Goal: Task Accomplishment & Management: Manage account settings

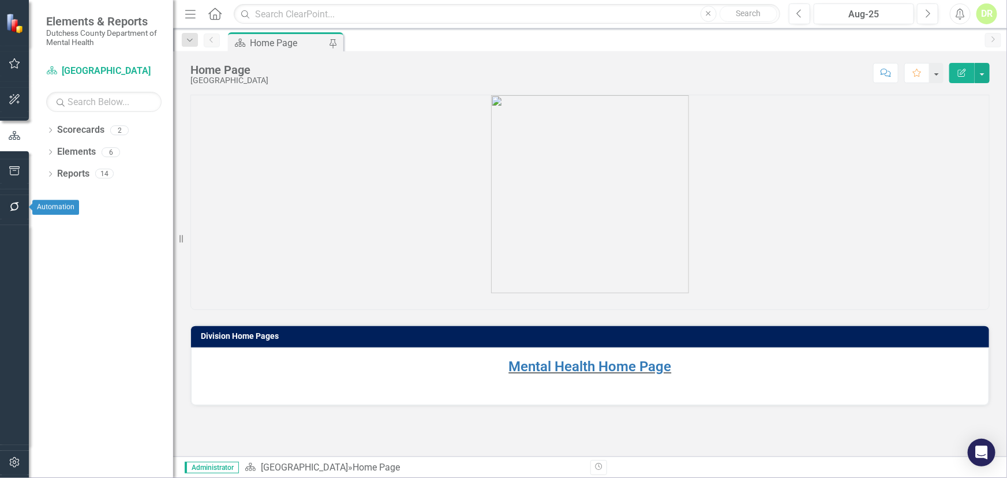
click at [17, 205] on icon "button" at bounding box center [14, 206] width 9 height 9
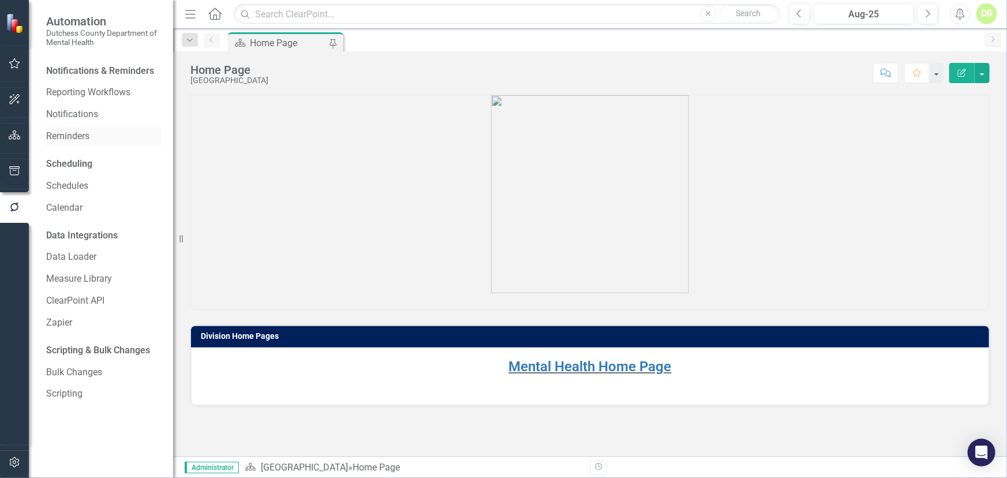
click at [76, 136] on link "Reminders" at bounding box center [103, 136] width 115 height 13
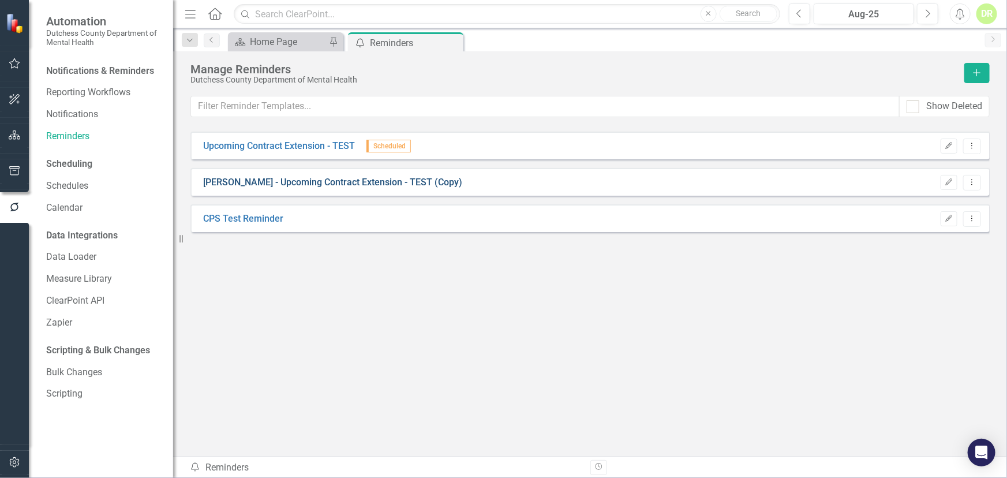
click at [295, 177] on link "[PERSON_NAME] - Upcoming Contract Extension - TEST (Copy)" at bounding box center [332, 182] width 259 height 13
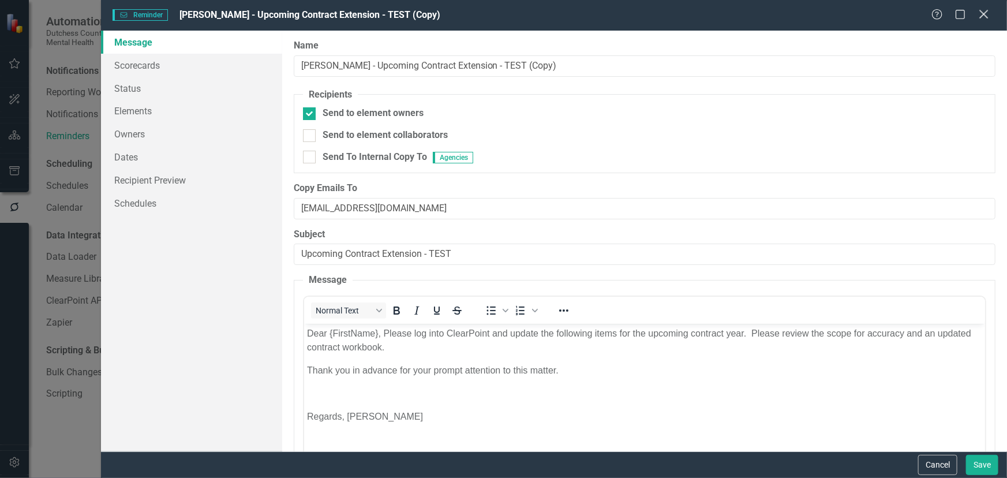
click at [984, 12] on icon "Close" at bounding box center [984, 14] width 14 height 11
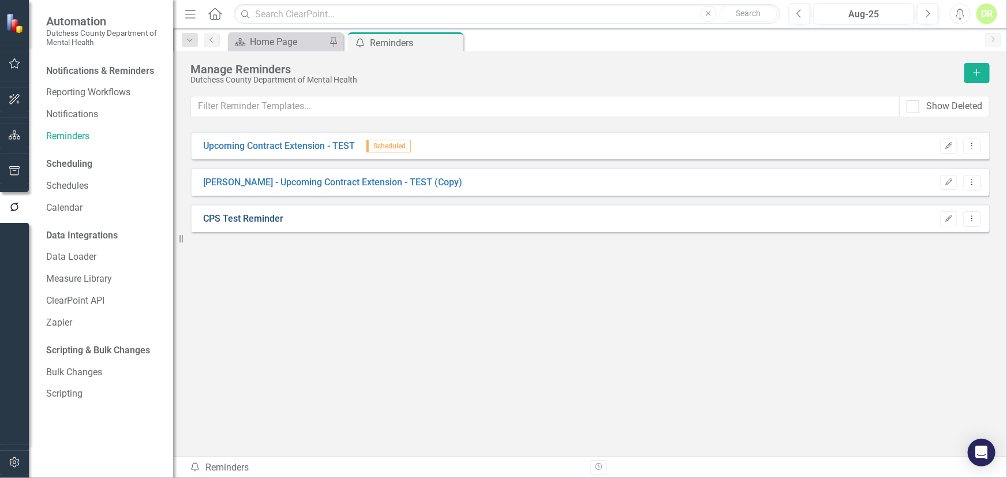
click at [247, 219] on link "CPS Test Reminder" at bounding box center [243, 218] width 80 height 13
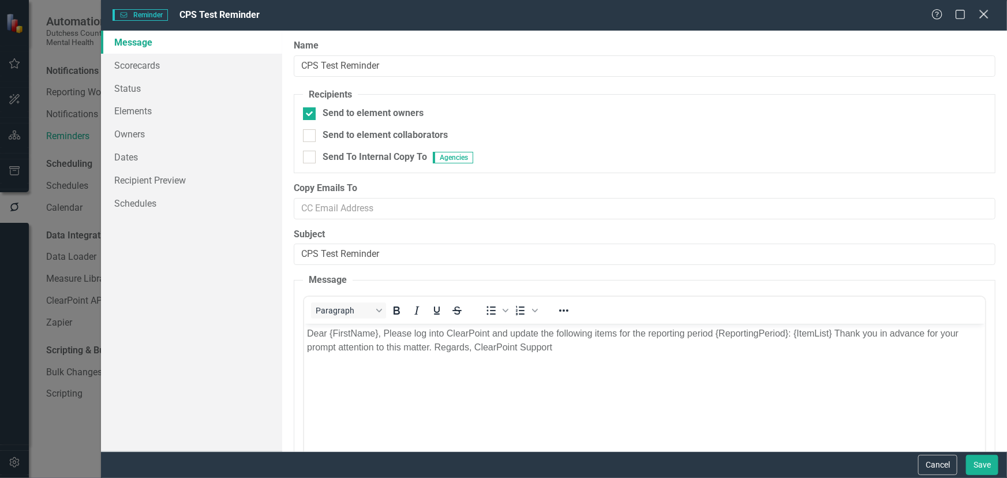
click at [985, 15] on icon "Close" at bounding box center [984, 14] width 14 height 11
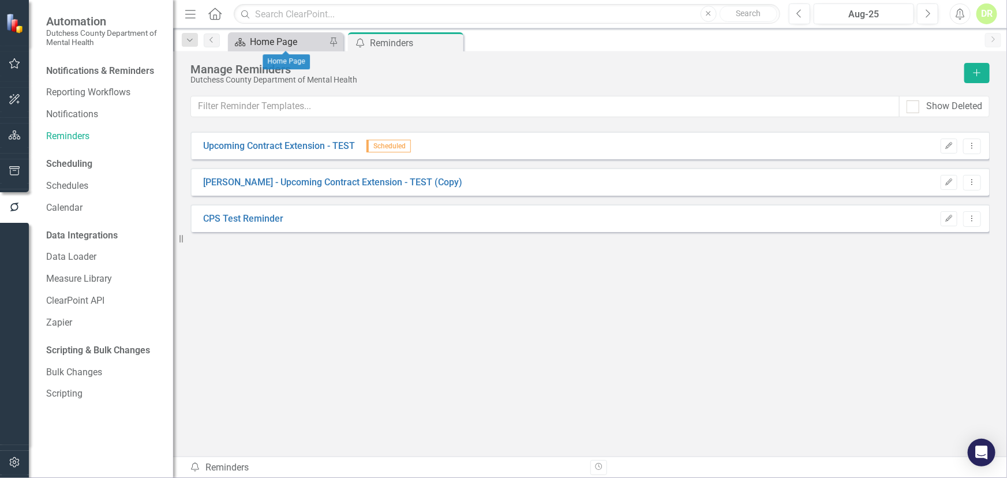
click at [264, 36] on div "Home Page" at bounding box center [288, 42] width 76 height 14
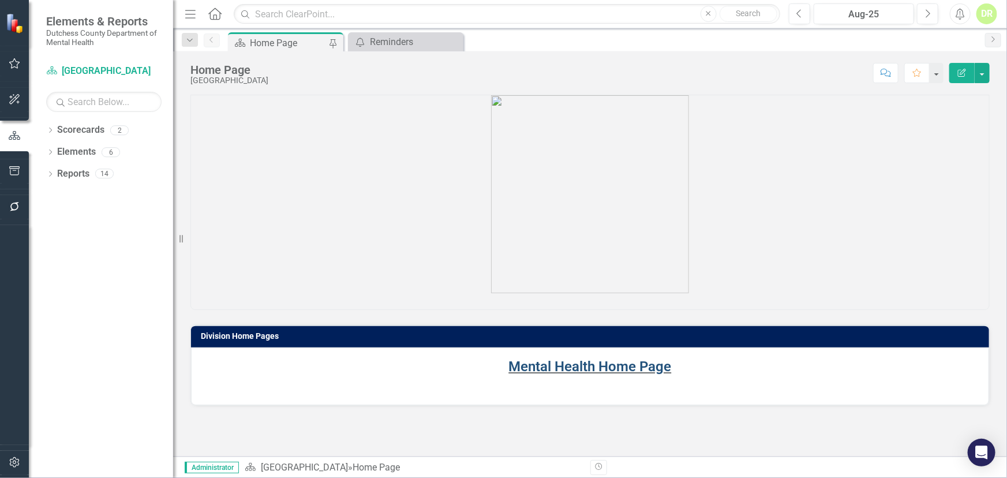
click at [565, 368] on link "Mental Health Home Page" at bounding box center [590, 367] width 163 height 16
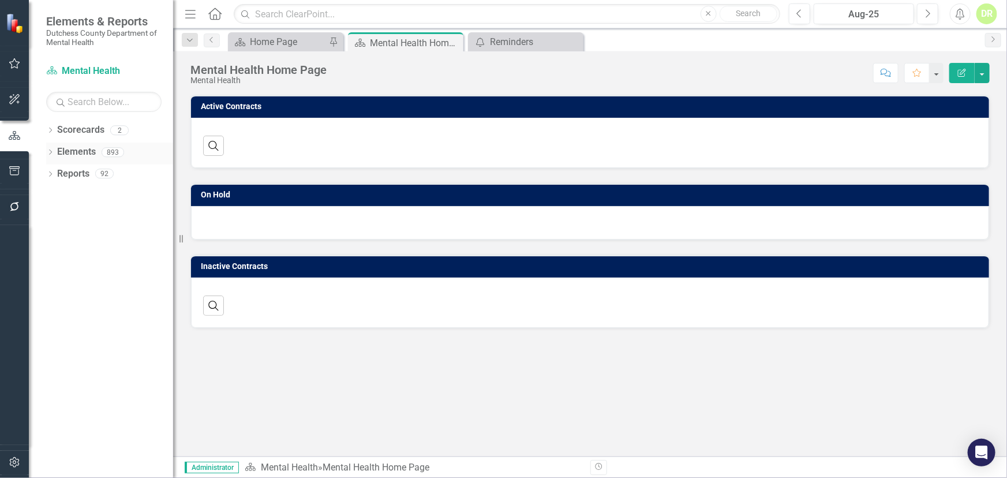
click at [69, 150] on link "Elements" at bounding box center [76, 151] width 39 height 13
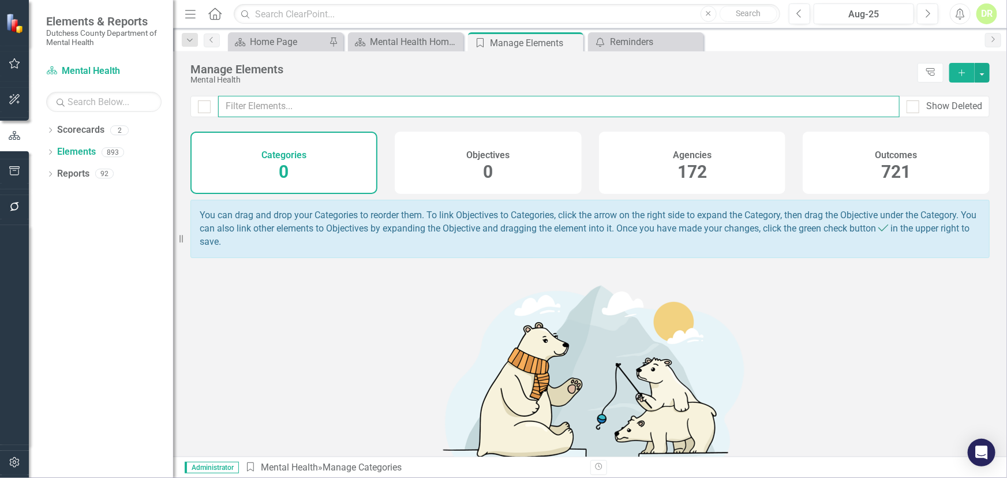
click at [408, 104] on input "text" at bounding box center [559, 106] width 682 height 21
type input "test"
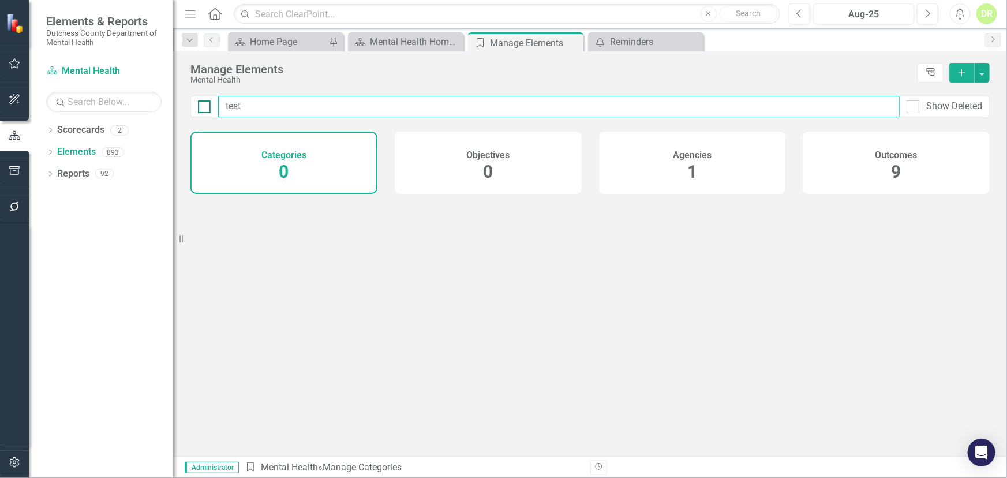
drag, startPoint x: 364, startPoint y: 110, endPoint x: 203, endPoint y: 108, distance: 161.7
click at [203, 108] on div "test Show Deleted" at bounding box center [591, 106] width 800 height 21
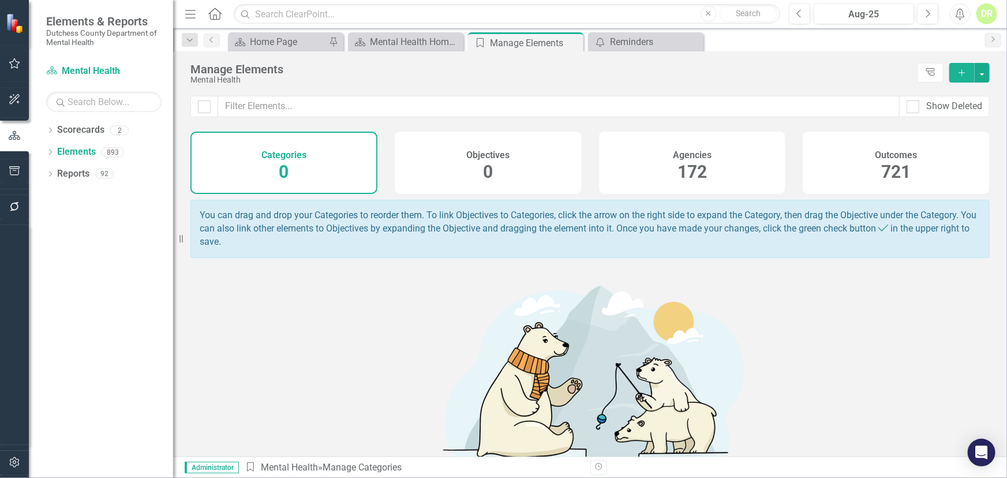
click at [681, 175] on span "172" at bounding box center [692, 172] width 29 height 20
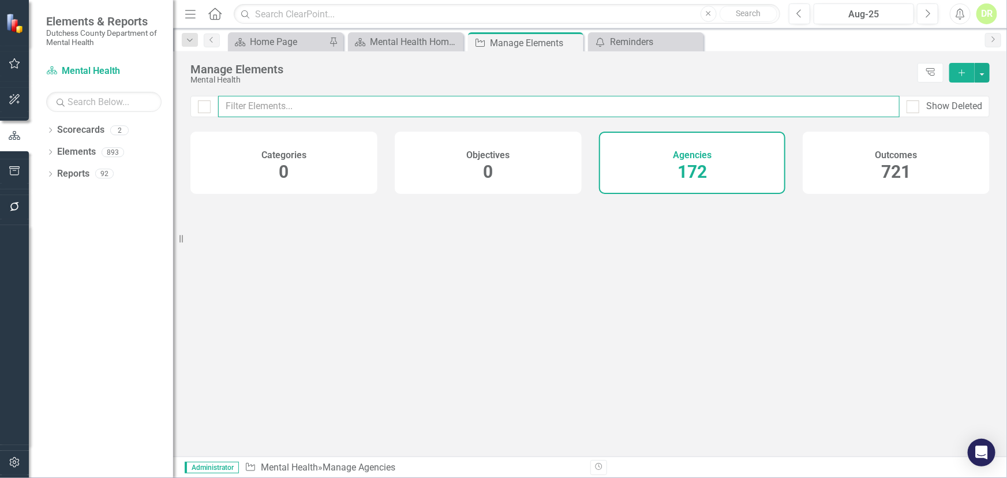
click at [265, 104] on input "text" at bounding box center [559, 106] width 682 height 21
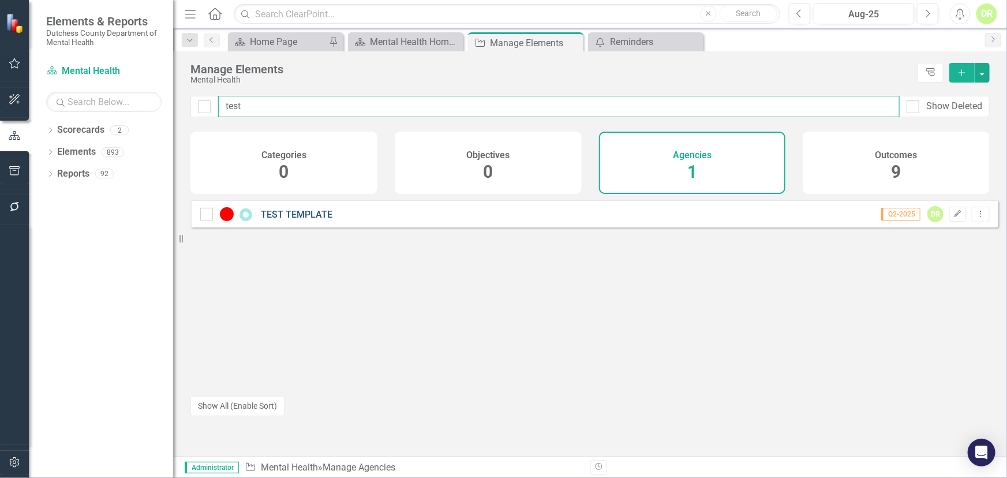
type input "test"
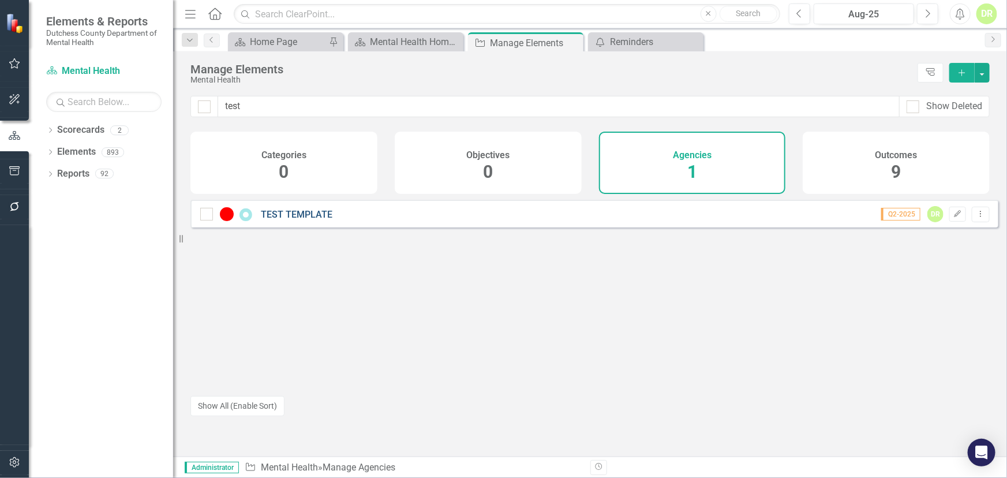
click at [315, 218] on link "TEST TEMPLATE" at bounding box center [297, 214] width 72 height 11
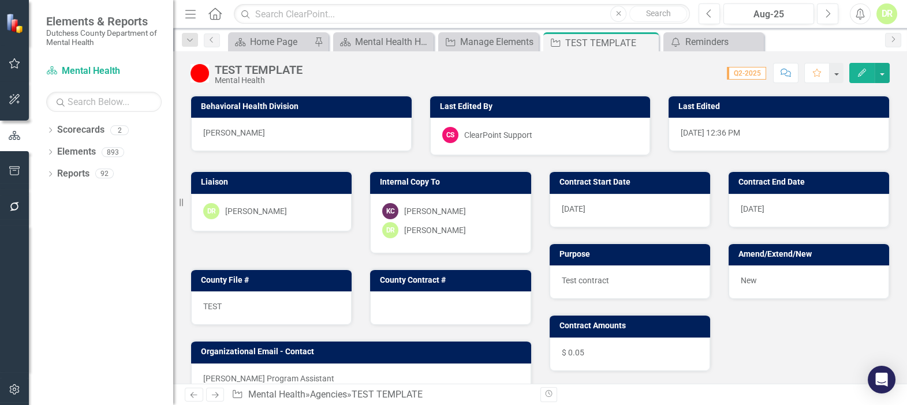
click at [208, 72] on img at bounding box center [200, 73] width 18 height 18
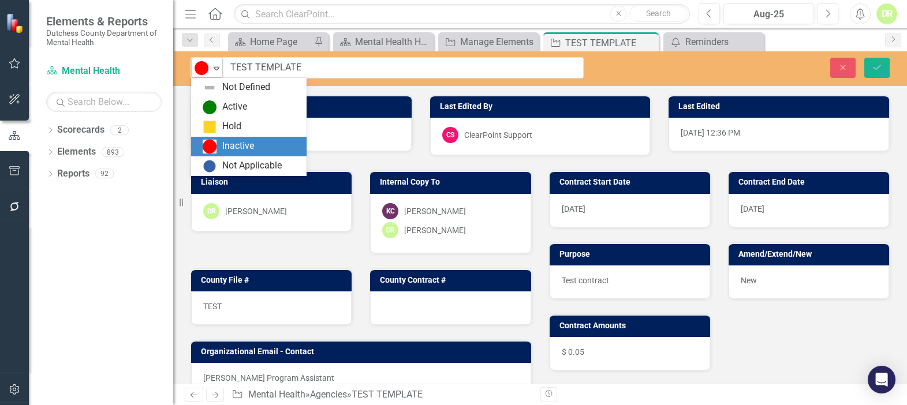
click at [215, 70] on icon "Expand" at bounding box center [217, 68] width 12 height 9
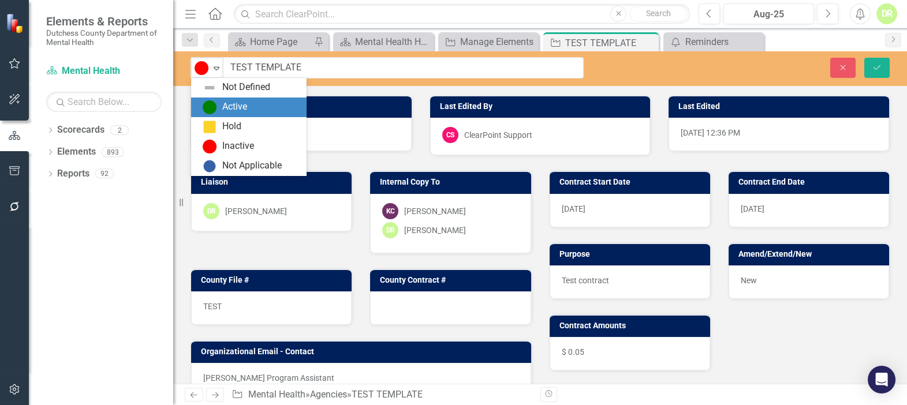
click at [208, 111] on img at bounding box center [210, 107] width 14 height 14
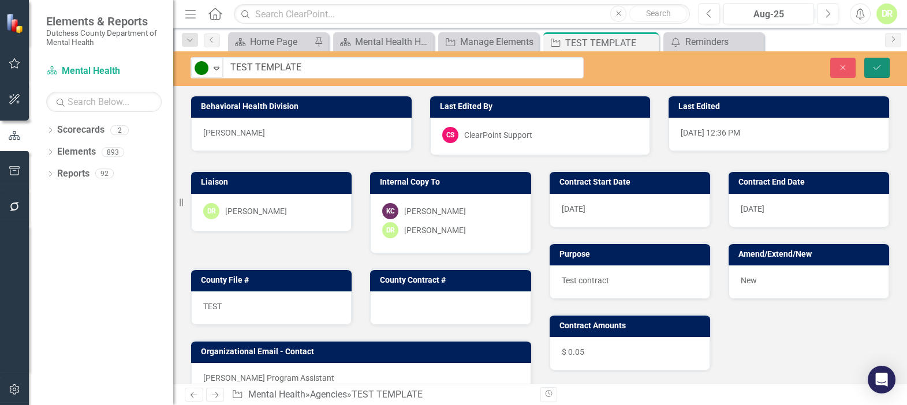
click at [878, 66] on icon "Save" at bounding box center [877, 68] width 10 height 8
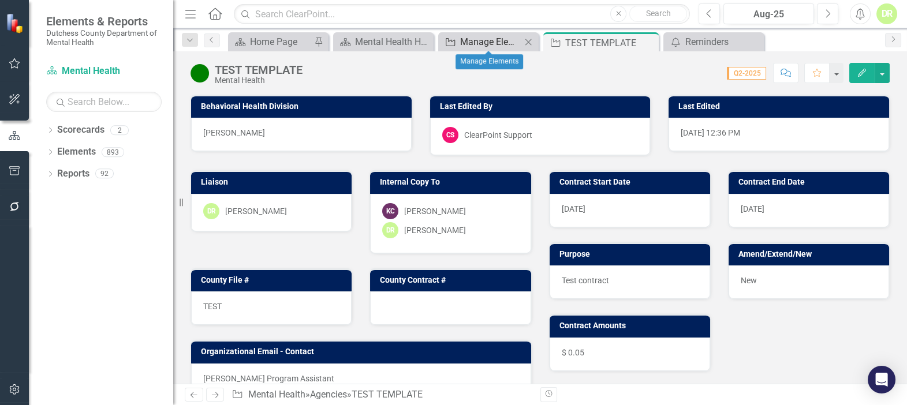
click at [511, 37] on div "Manage Elements" at bounding box center [490, 42] width 61 height 14
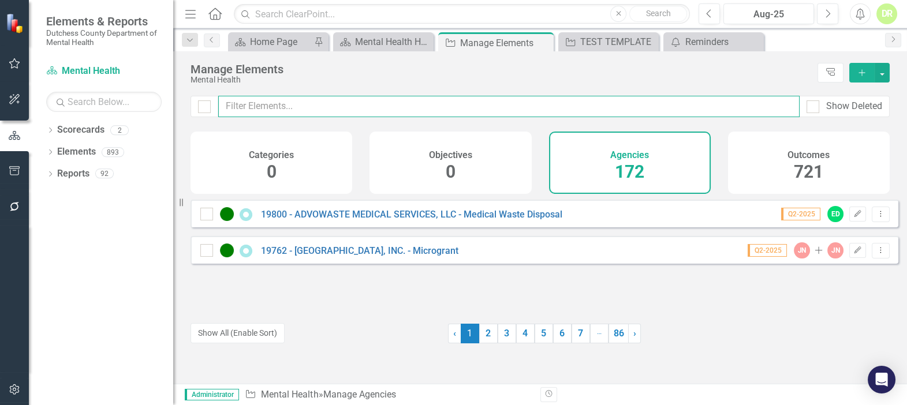
drag, startPoint x: 417, startPoint y: 106, endPoint x: 410, endPoint y: 117, distance: 12.5
click at [417, 107] on input "text" at bounding box center [508, 106] width 581 height 21
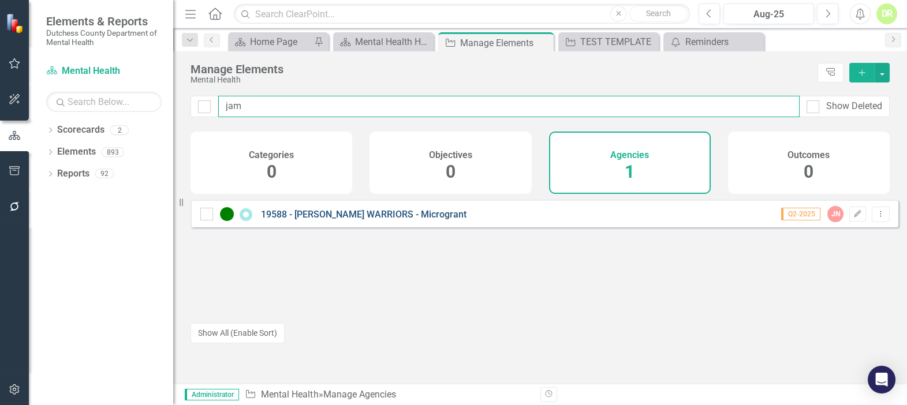
type input "jam"
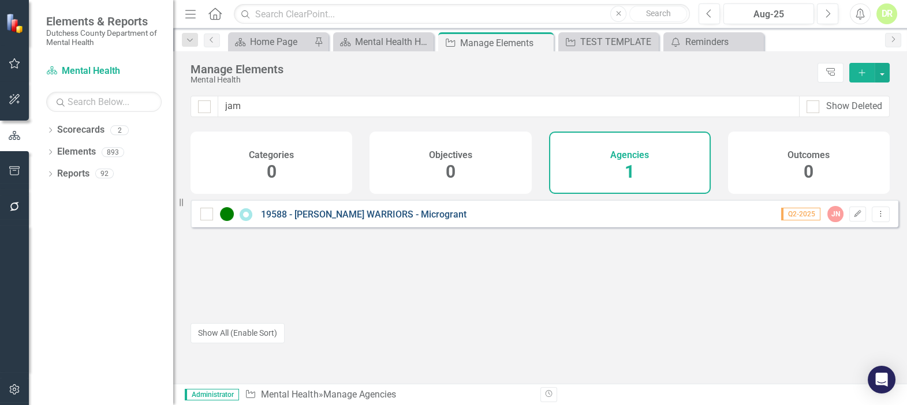
click at [348, 218] on link "19588 - [PERSON_NAME] WARRIORS - Microgrant" at bounding box center [364, 214] width 206 height 11
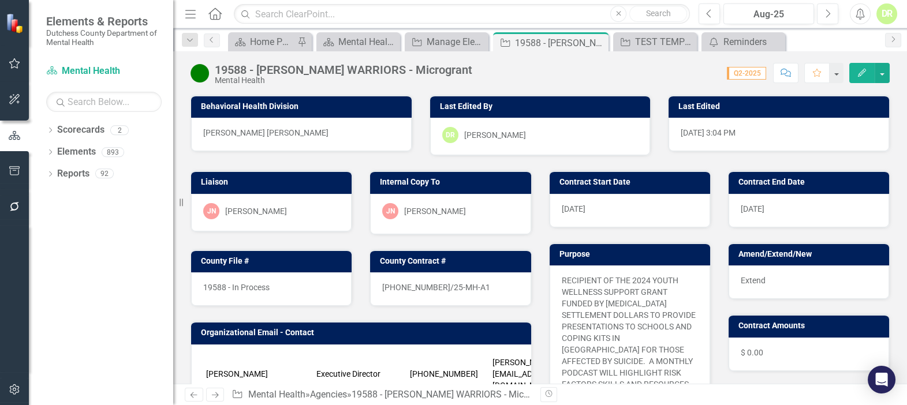
click at [496, 211] on div "[PERSON_NAME]-[PERSON_NAME]" at bounding box center [450, 211] width 136 height 16
click at [495, 210] on div "[PERSON_NAME]-[PERSON_NAME]" at bounding box center [450, 211] width 136 height 16
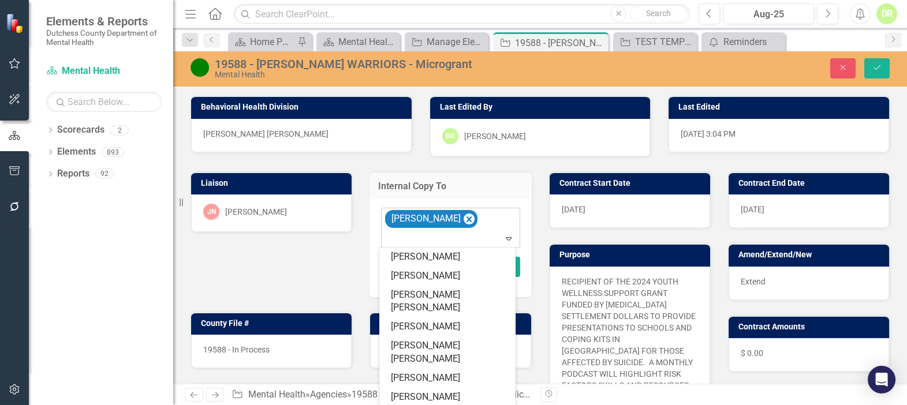
click at [489, 229] on div "[PERSON_NAME]" at bounding box center [451, 227] width 136 height 39
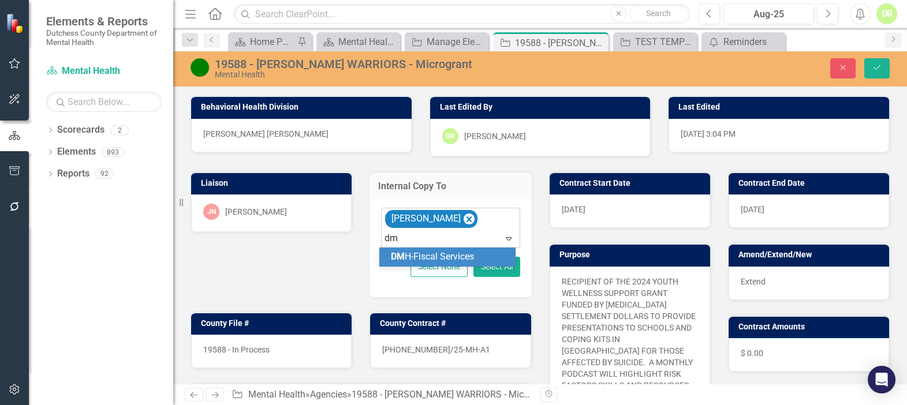
type input "dmh"
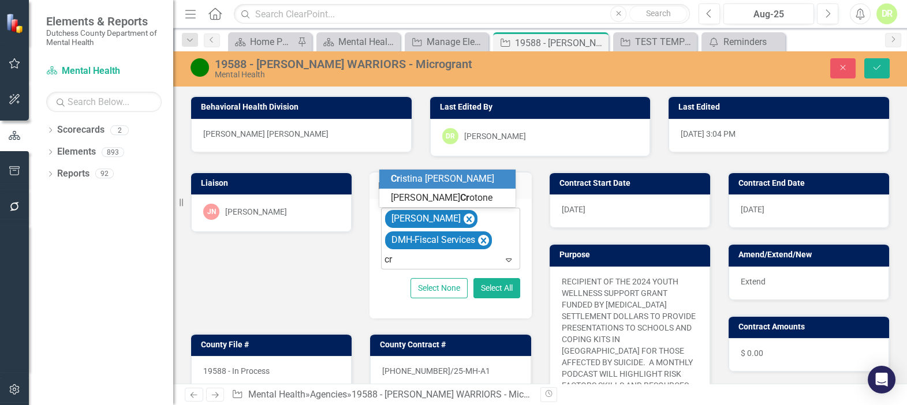
type input "cri"
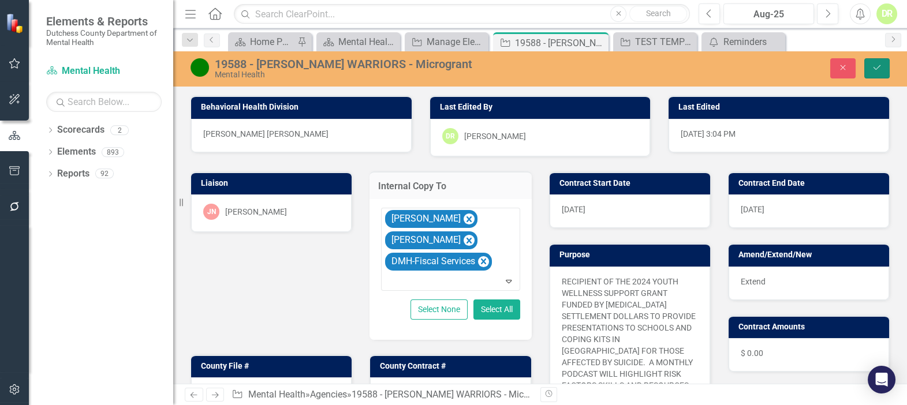
click at [883, 63] on button "Save" at bounding box center [876, 68] width 25 height 20
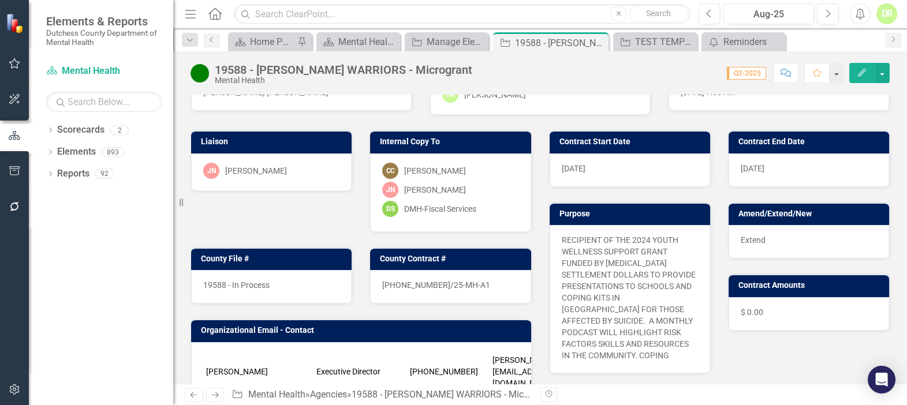
scroll to position [420, 0]
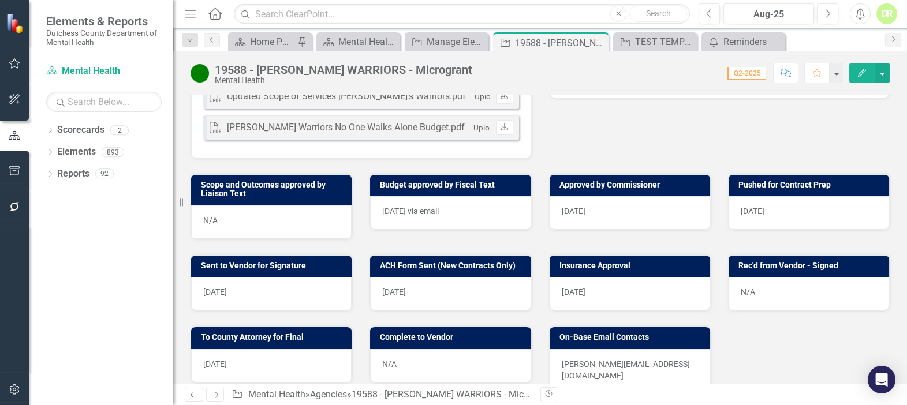
click at [398, 349] on div "N/A" at bounding box center [450, 365] width 160 height 33
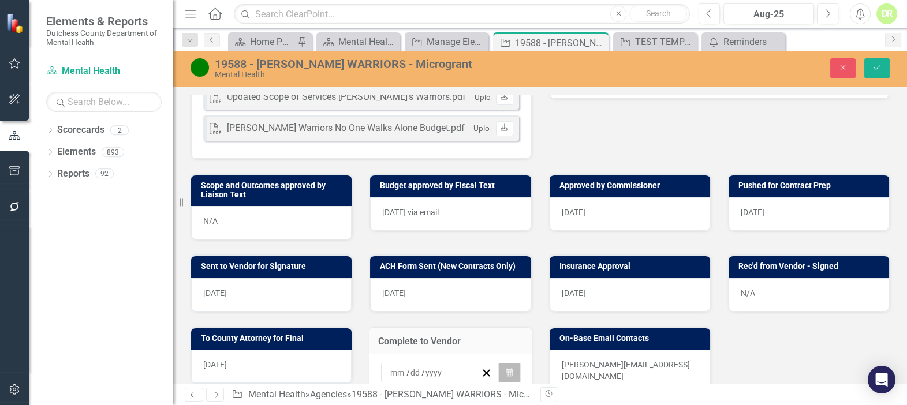
click at [501, 363] on button "Calendar" at bounding box center [509, 373] width 22 height 20
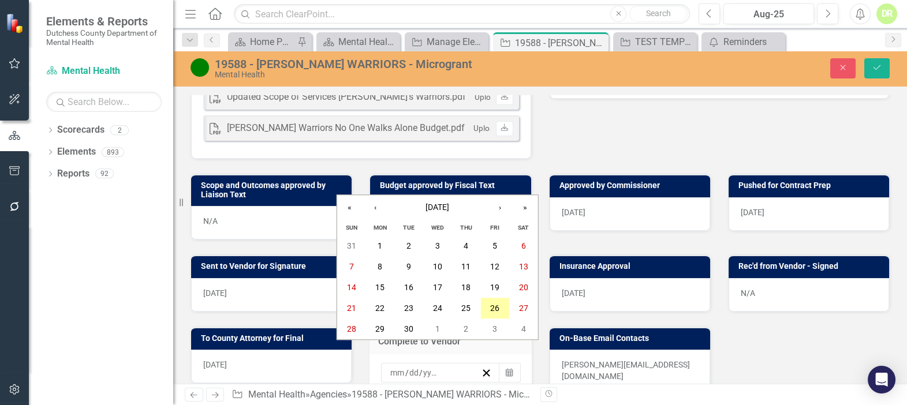
click at [499, 306] on button "26" at bounding box center [494, 308] width 29 height 21
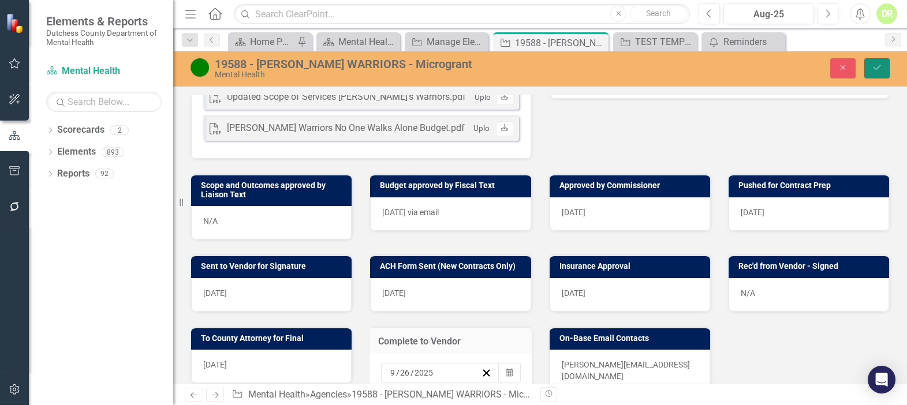
click at [875, 64] on icon "Save" at bounding box center [877, 68] width 10 height 8
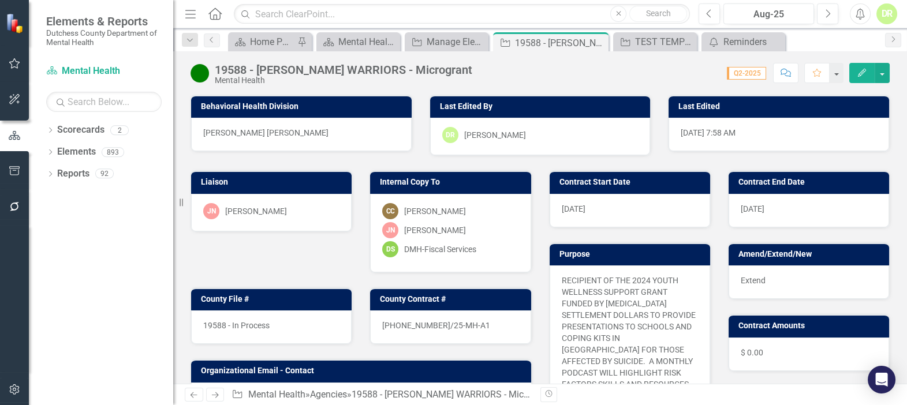
click at [305, 323] on div "19588 - In Process" at bounding box center [271, 327] width 160 height 33
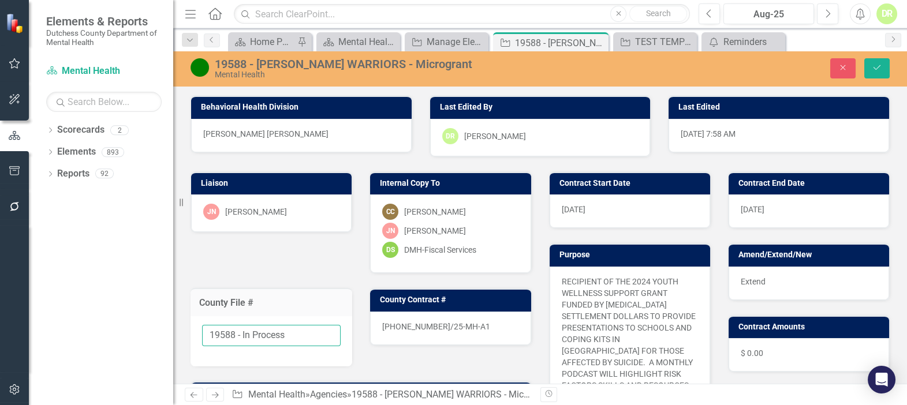
drag, startPoint x: 300, startPoint y: 332, endPoint x: 242, endPoint y: 331, distance: 58.3
click at [242, 331] on input "19588 - In Process" at bounding box center [271, 335] width 139 height 21
type input "19588 - Fully Executed"
click at [878, 68] on icon "Save" at bounding box center [877, 68] width 10 height 8
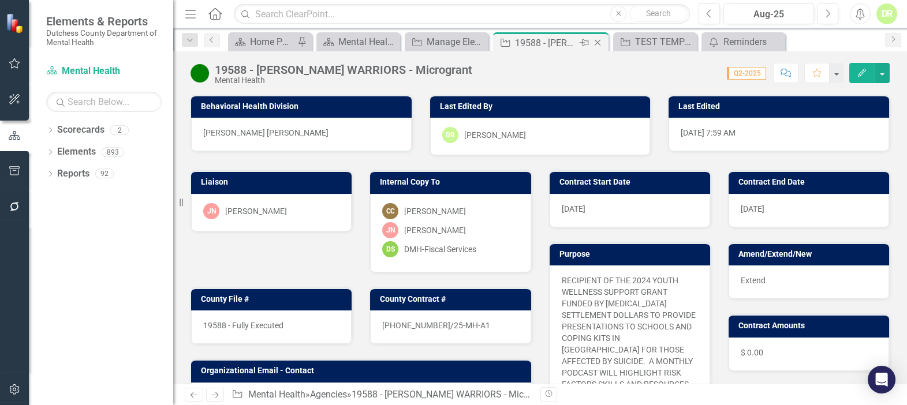
click at [595, 42] on icon "Close" at bounding box center [598, 42] width 12 height 9
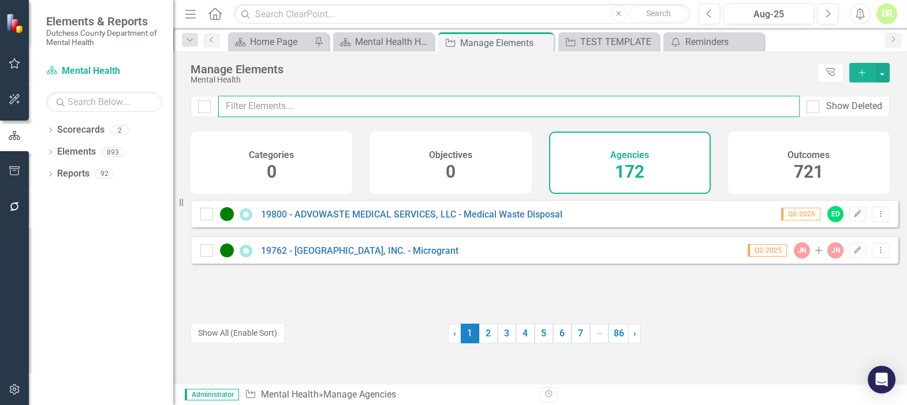
click at [265, 112] on input "text" at bounding box center [508, 106] width 581 height 21
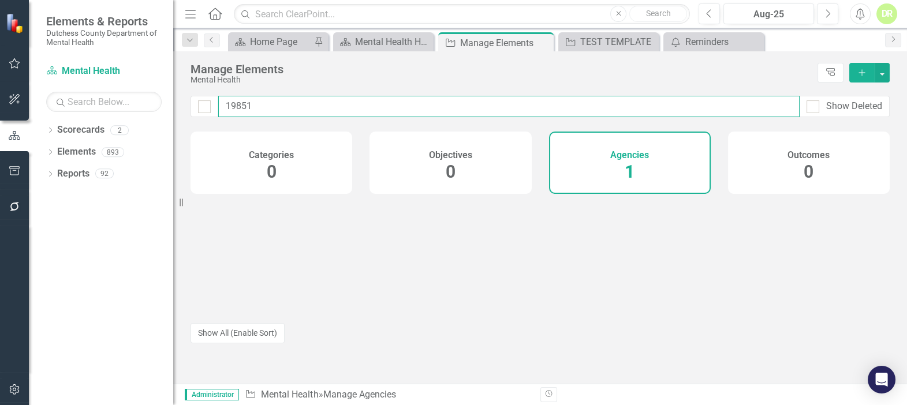
type input "19851"
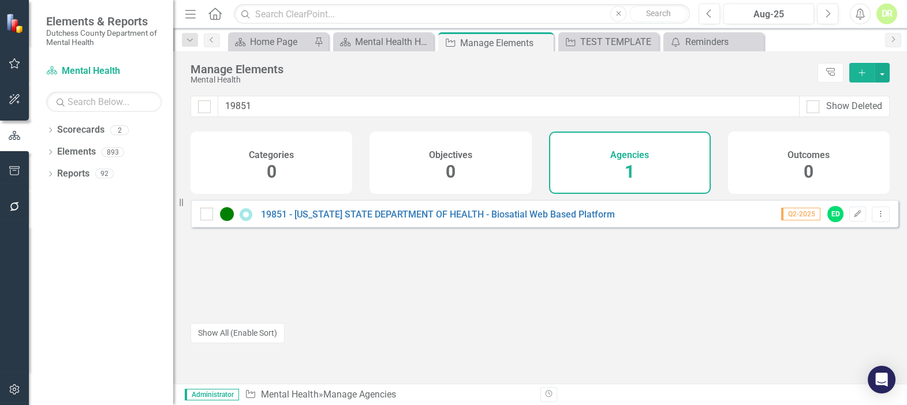
click at [363, 214] on div "19851 - [US_STATE] STATE DEPARTMENT OF HEALTH - Biosatial Web Based Platform Q2…" at bounding box center [545, 214] width 708 height 28
click at [369, 219] on link "19851 - [US_STATE] STATE DEPARTMENT OF HEALTH - Biosatial Web Based Platform" at bounding box center [438, 214] width 354 height 11
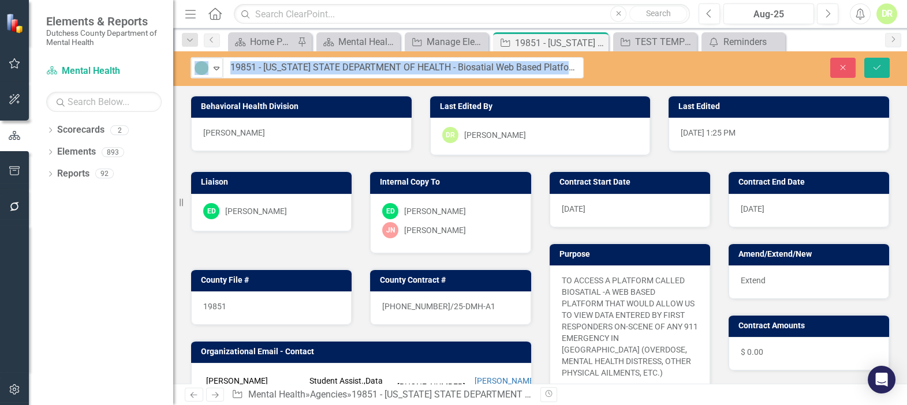
drag, startPoint x: 257, startPoint y: 66, endPoint x: 324, endPoint y: 64, distance: 67.0
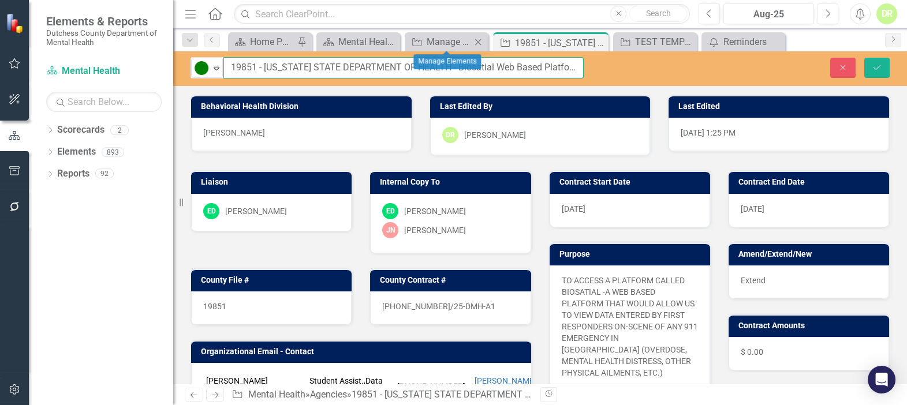
drag, startPoint x: 263, startPoint y: 66, endPoint x: 447, endPoint y: 50, distance: 185.4
click at [447, 50] on div "Menu Home Search Close Search Previous Aug-25 Next Alerts DR User Edit Profile …" at bounding box center [540, 202] width 734 height 405
click at [838, 68] on icon "Close" at bounding box center [843, 68] width 10 height 8
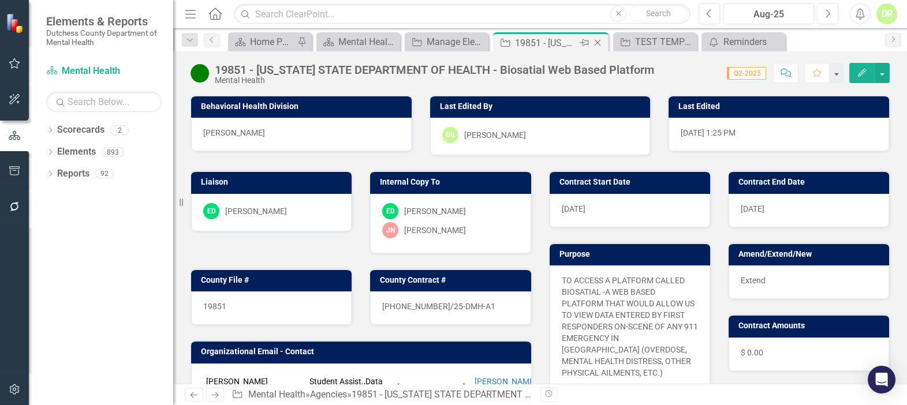
click at [596, 42] on icon at bounding box center [598, 43] width 6 height 6
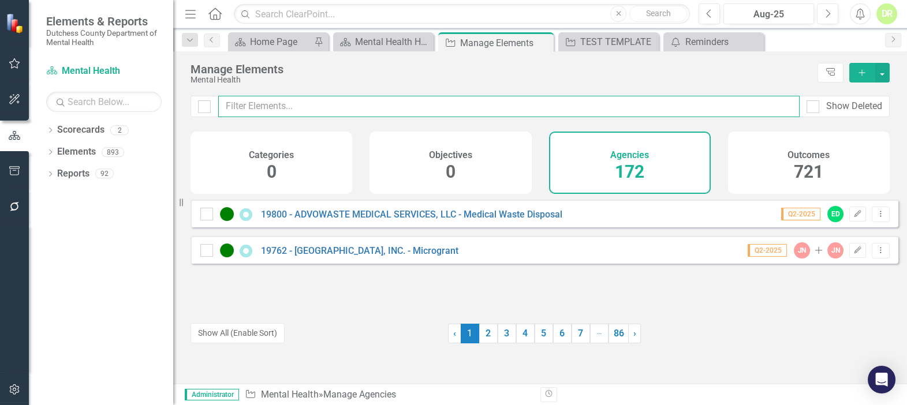
click at [285, 110] on input "text" at bounding box center [508, 106] width 581 height 21
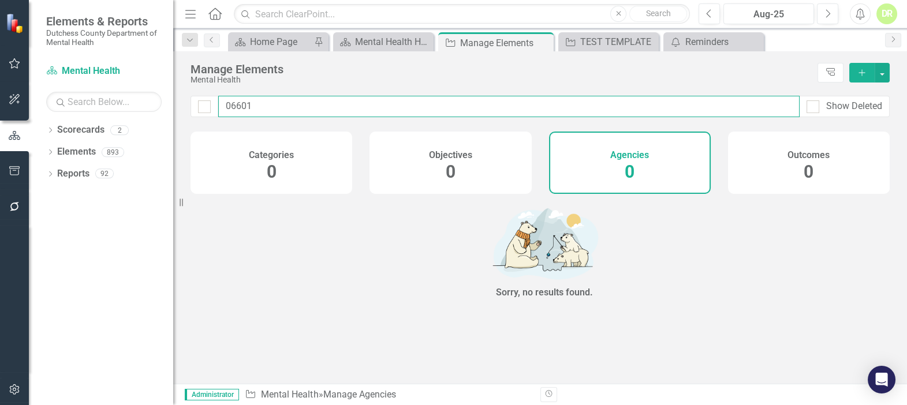
drag, startPoint x: 255, startPoint y: 101, endPoint x: 173, endPoint y: 121, distance: 84.4
click at [175, 121] on div "Elements & Reports Dutchess County Department of Mental Health Scorecard Mental…" at bounding box center [453, 202] width 907 height 405
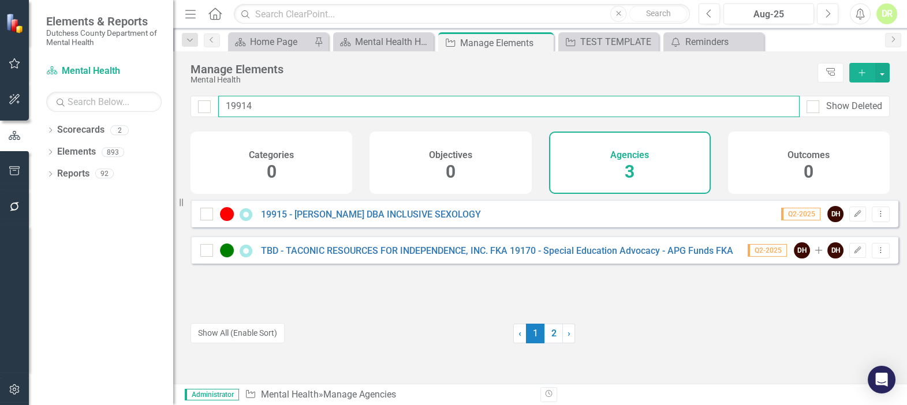
type input "19914"
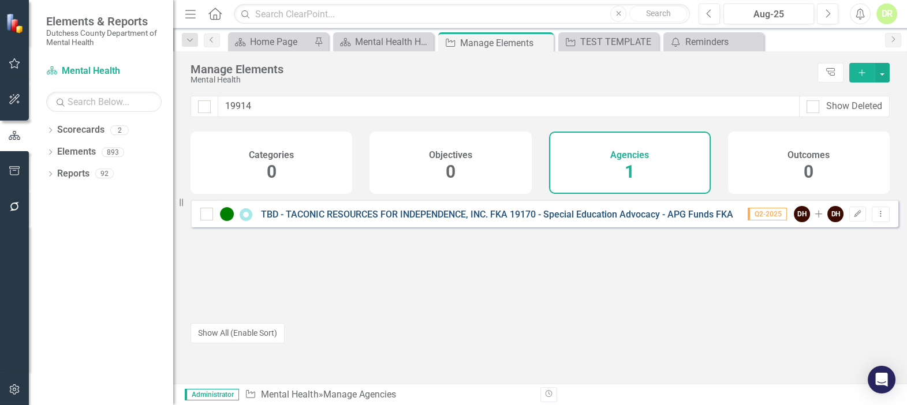
click at [427, 220] on link "TBD - TACONIC RESOURCES FOR INDEPENDENCE, INC. FKA 19170 - Special Education Ad…" at bounding box center [511, 214] width 501 height 11
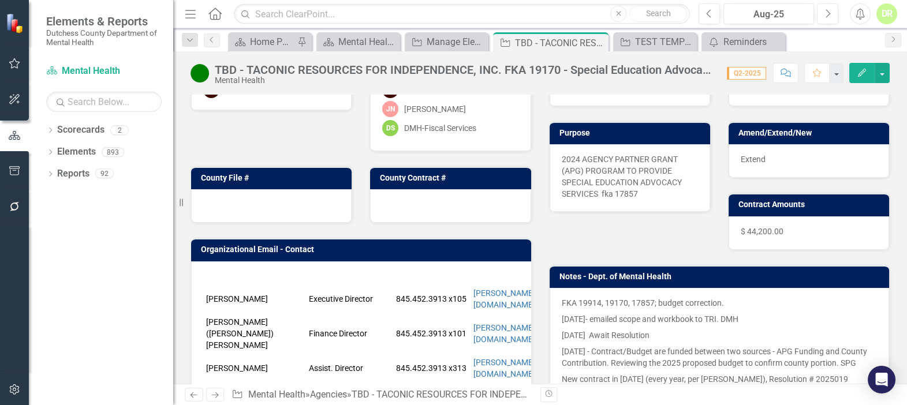
scroll to position [157, 0]
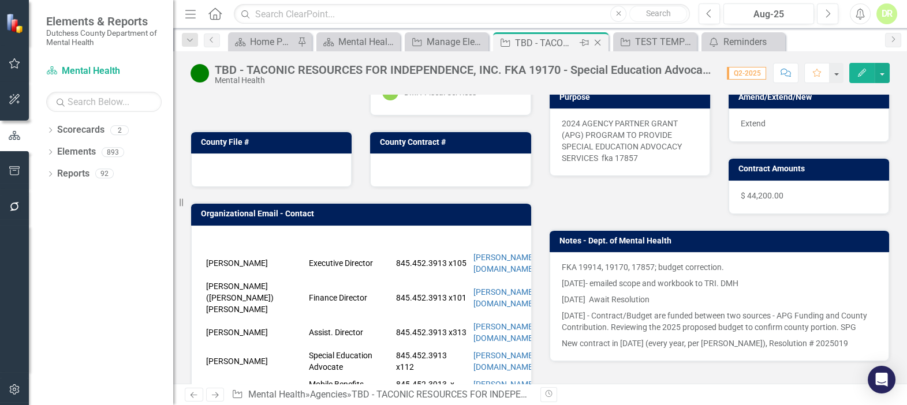
click at [599, 40] on icon at bounding box center [598, 43] width 6 height 6
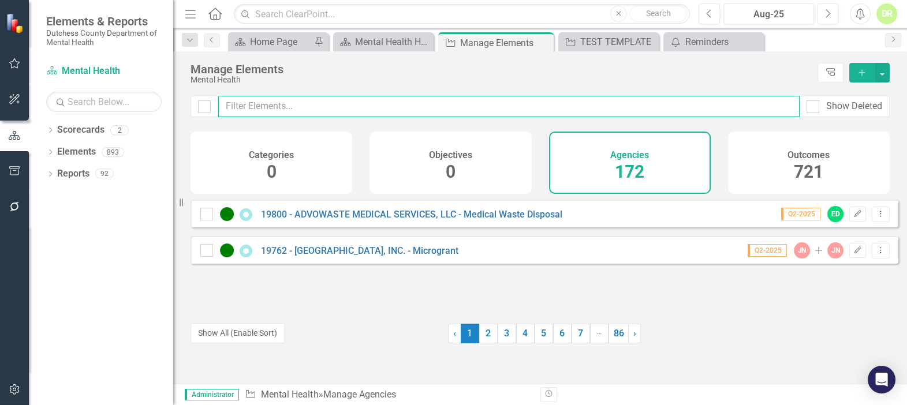
click at [318, 110] on input "text" at bounding box center [508, 106] width 581 height 21
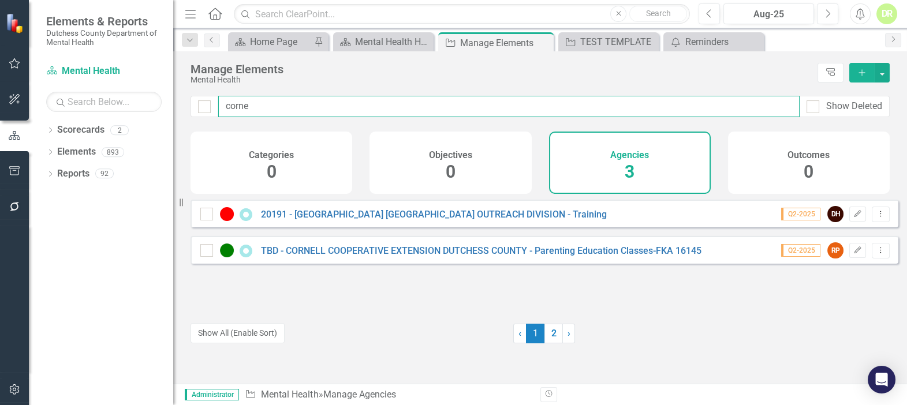
click at [470, 102] on input "corne" at bounding box center [508, 106] width 581 height 21
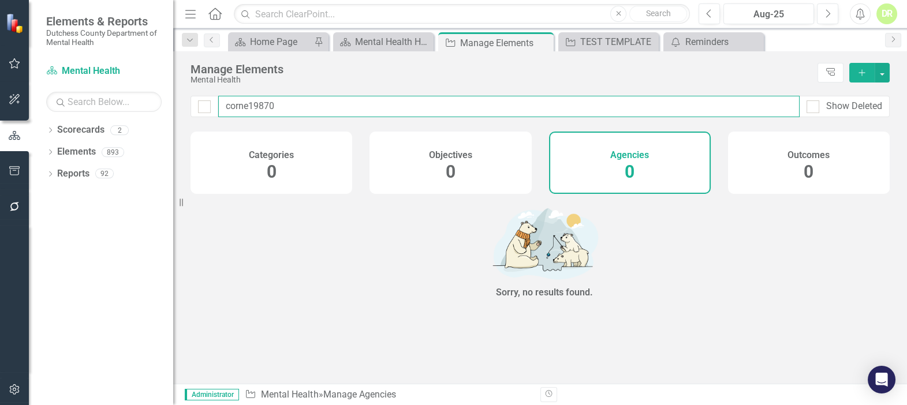
drag, startPoint x: 279, startPoint y: 110, endPoint x: 178, endPoint y: 135, distance: 104.0
click at [178, 135] on div "Elements & Reports Dutchess County Department of Mental Health Scorecard Mental…" at bounding box center [453, 202] width 907 height 405
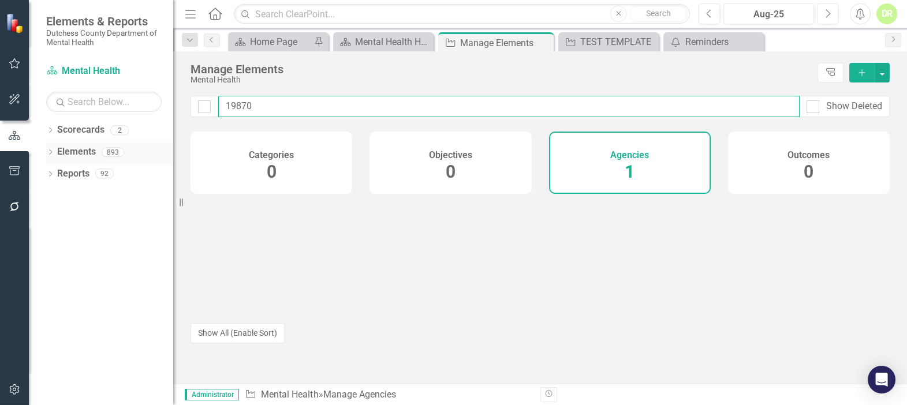
type input "19870"
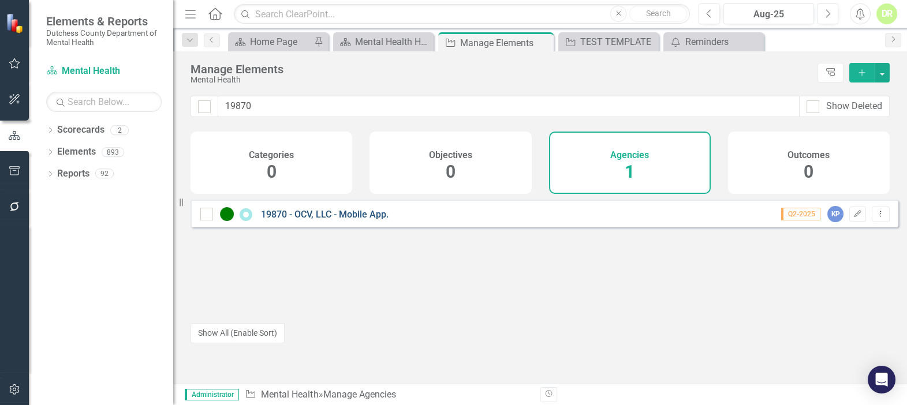
click at [286, 218] on link "19870 - OCV, LLC - Mobile App." at bounding box center [325, 214] width 128 height 11
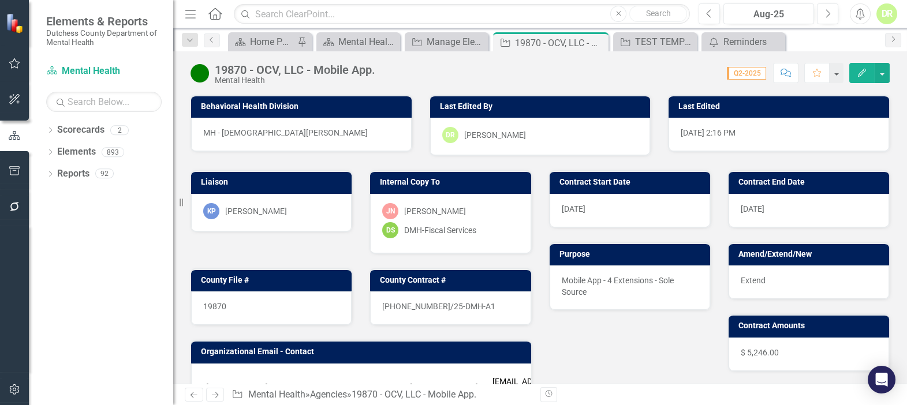
click at [823, 360] on div "$ 5,246.00" at bounding box center [809, 354] width 160 height 33
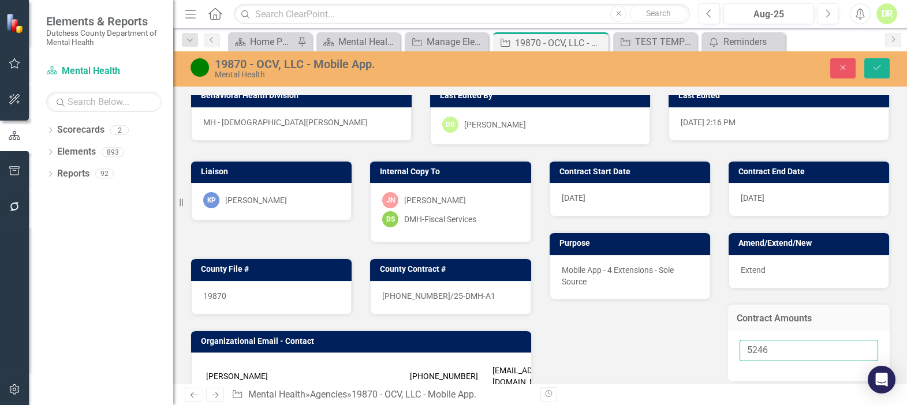
drag, startPoint x: 817, startPoint y: 363, endPoint x: 712, endPoint y: 375, distance: 106.3
click at [712, 375] on div "Contract Start Date [DATE] Contract End Date [DATE] Purpose Mobile App - 4 Exte…" at bounding box center [719, 307] width 359 height 324
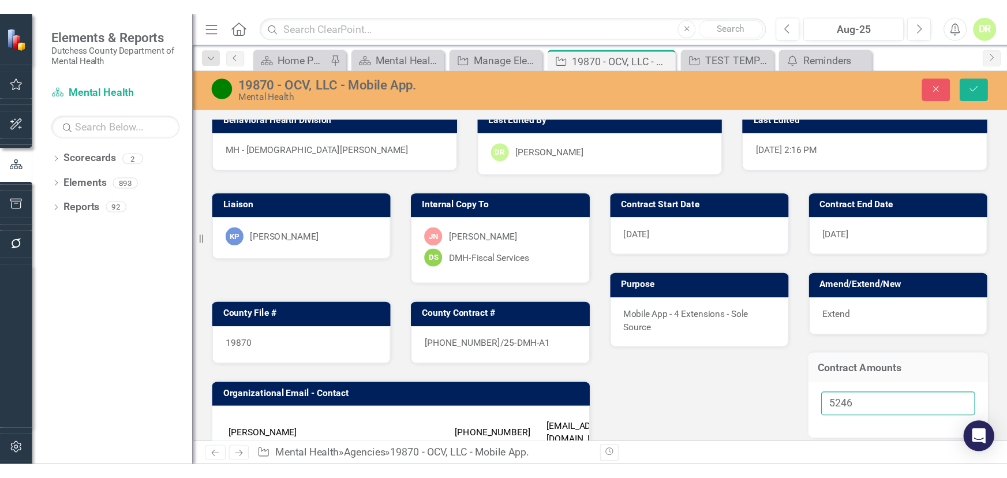
scroll to position [26, 0]
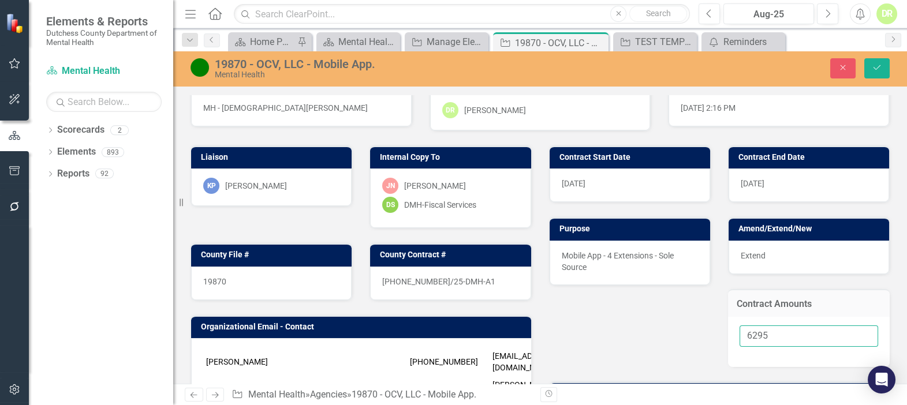
type input "6295"
click at [864, 58] on button "Save" at bounding box center [876, 68] width 25 height 20
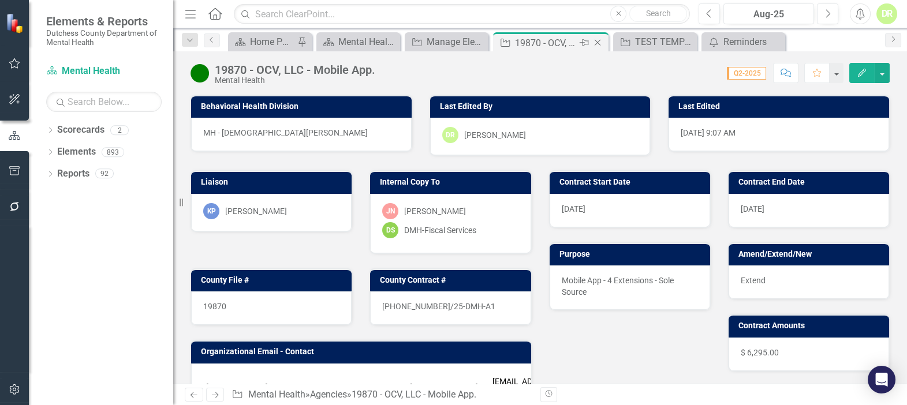
click at [595, 41] on icon "Close" at bounding box center [598, 42] width 12 height 9
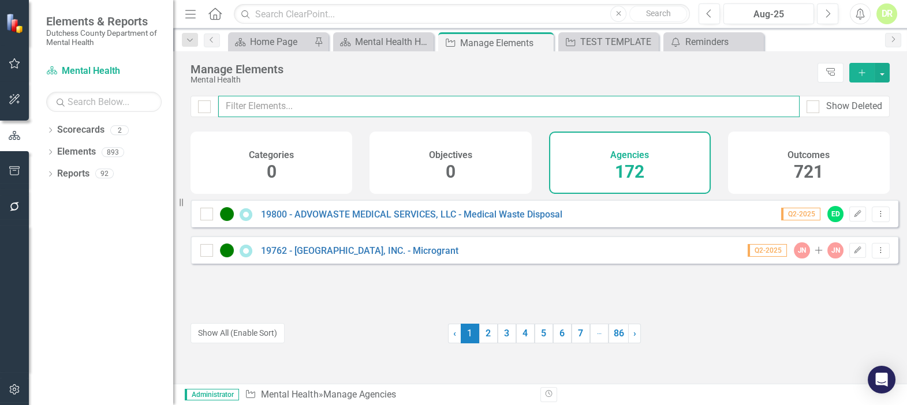
click at [230, 109] on input "text" at bounding box center [508, 106] width 581 height 21
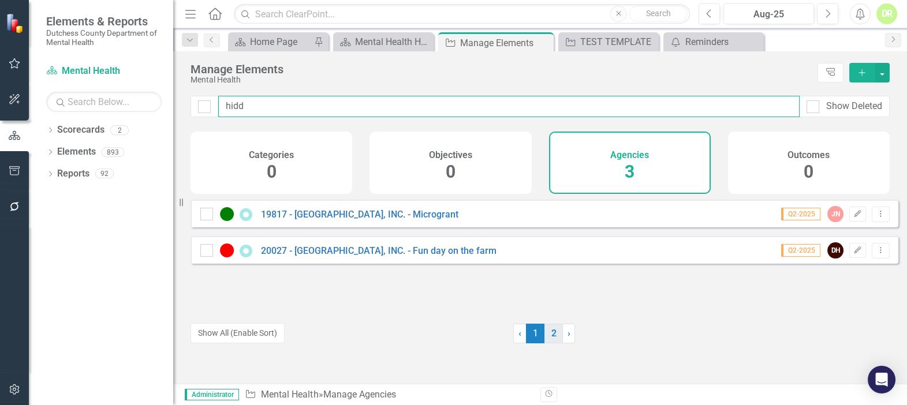
type input "hidd"
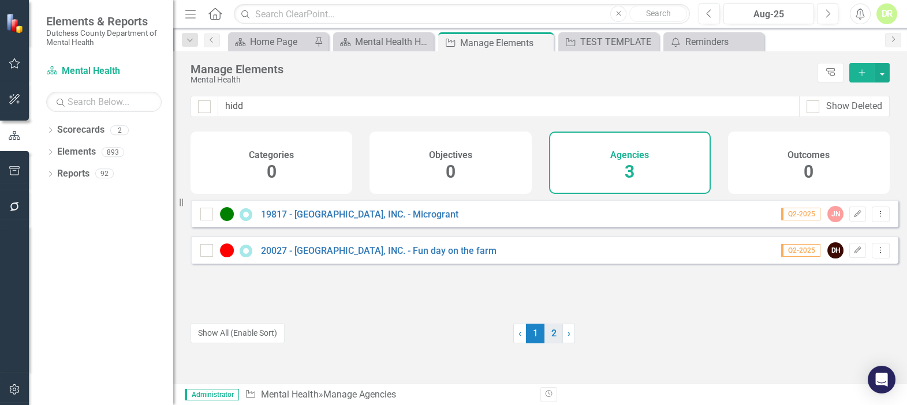
click at [548, 340] on link "2" at bounding box center [553, 334] width 18 height 20
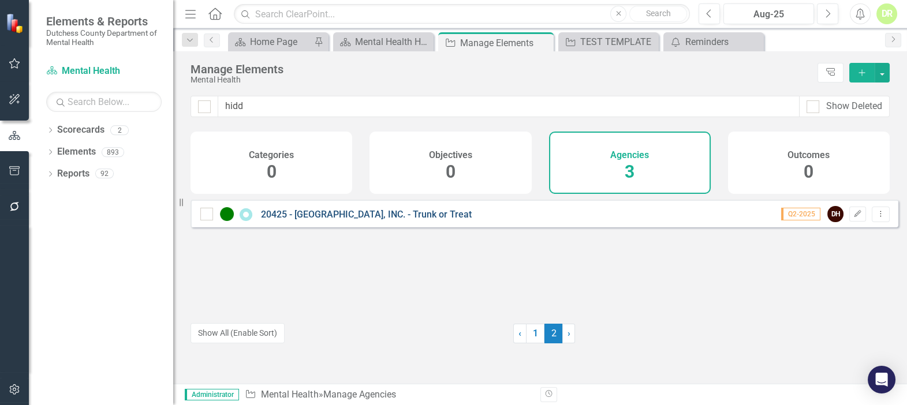
click at [337, 220] on link "20425 - [GEOGRAPHIC_DATA], INC. - Trunk or Treat" at bounding box center [366, 214] width 211 height 11
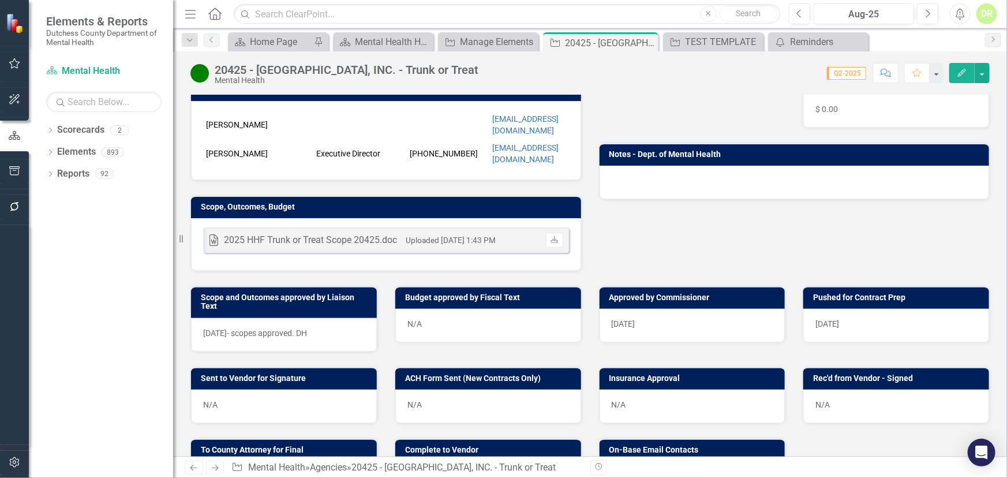
scroll to position [262, 0]
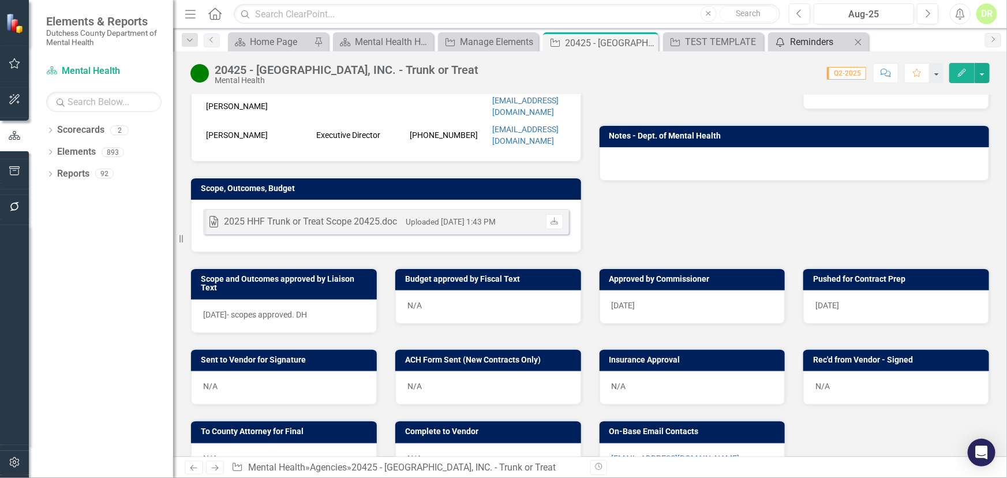
click at [797, 40] on div "Reminders" at bounding box center [820, 42] width 61 height 14
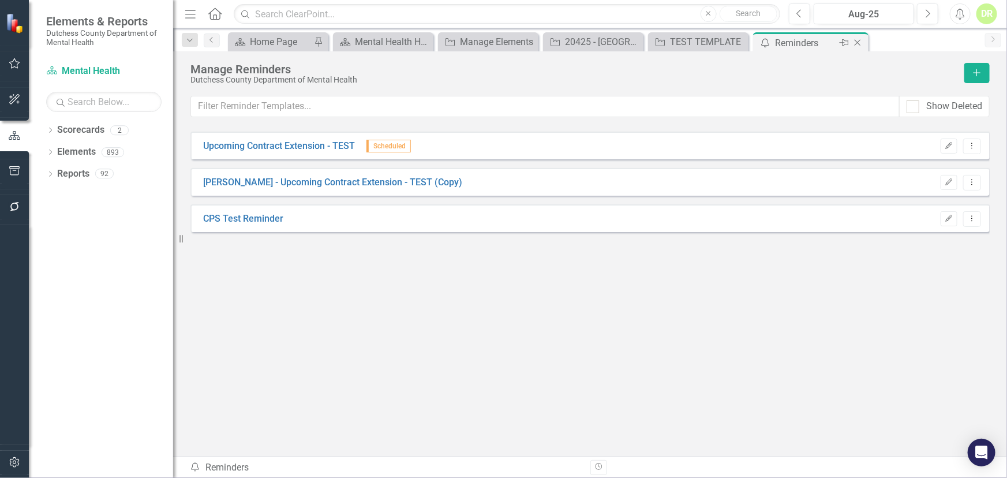
click at [854, 40] on icon "Close" at bounding box center [858, 42] width 12 height 9
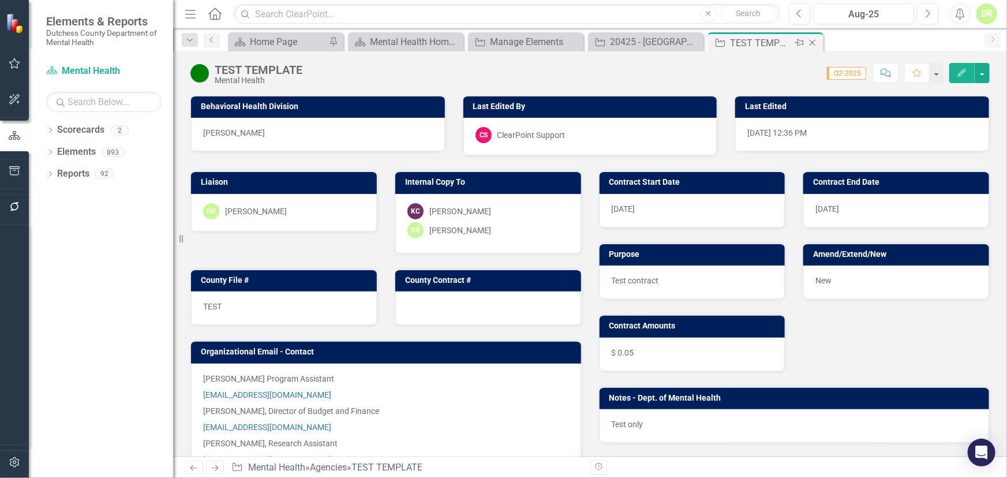
click at [812, 39] on icon "Close" at bounding box center [813, 42] width 12 height 9
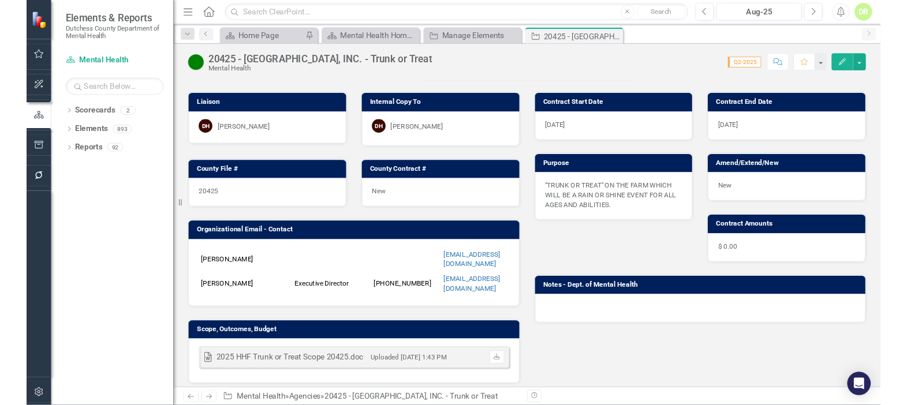
scroll to position [210, 0]
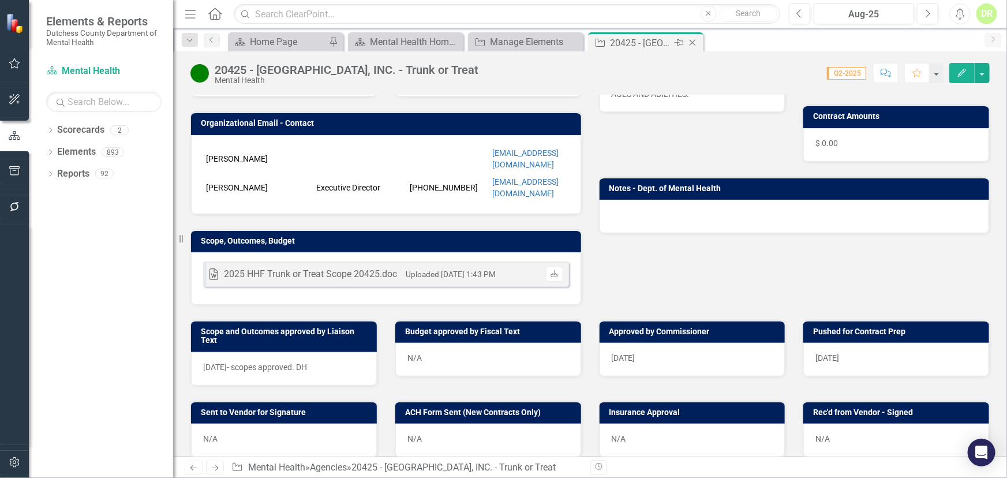
click at [691, 39] on icon "Close" at bounding box center [693, 42] width 12 height 9
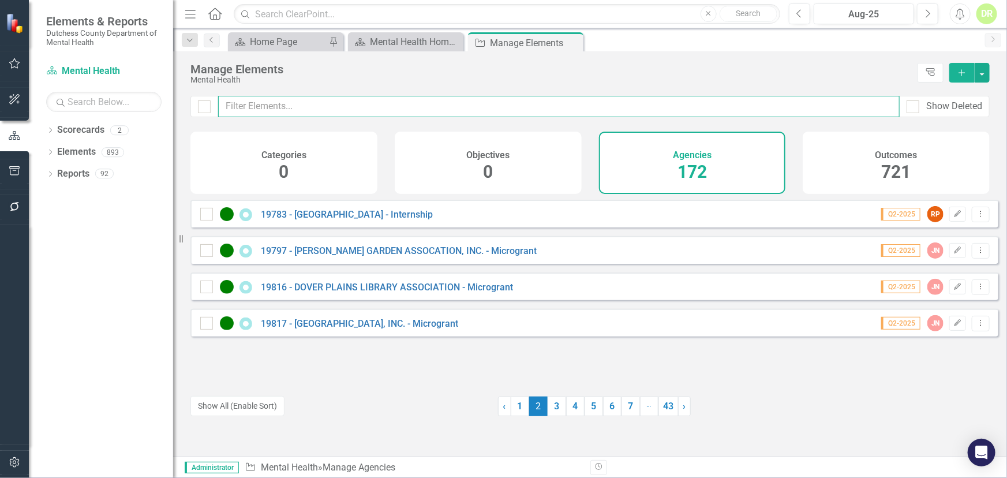
click at [305, 109] on input "text" at bounding box center [559, 106] width 682 height 21
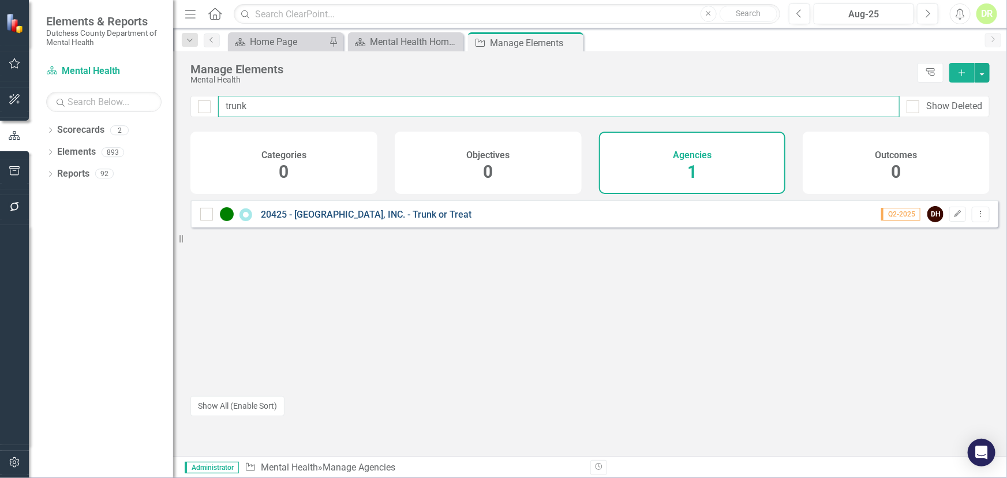
type input "trunk"
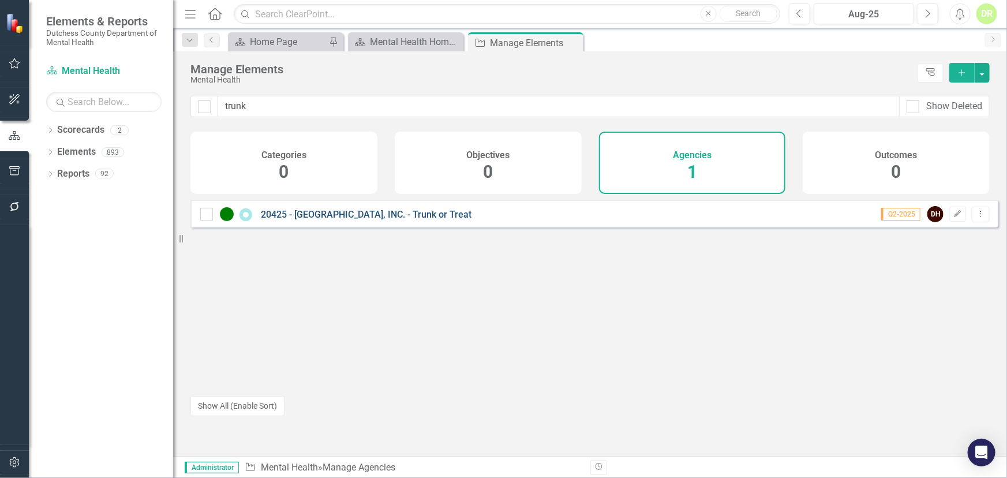
click at [299, 220] on link "20425 - [GEOGRAPHIC_DATA], INC. - Trunk or Treat" at bounding box center [366, 214] width 211 height 11
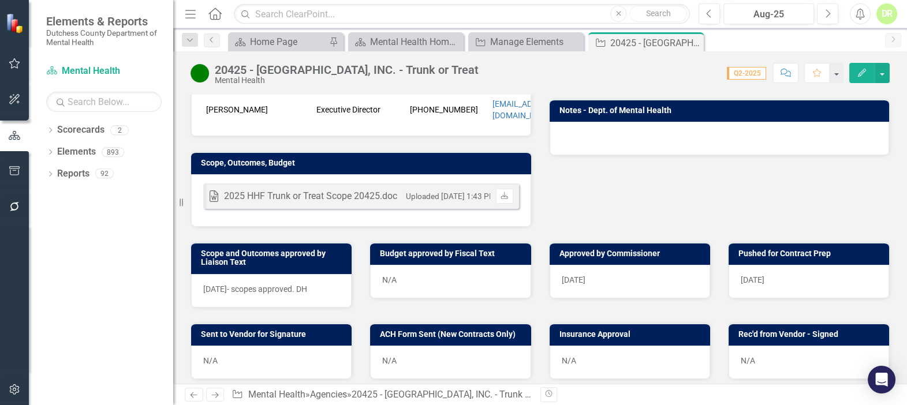
scroll to position [315, 0]
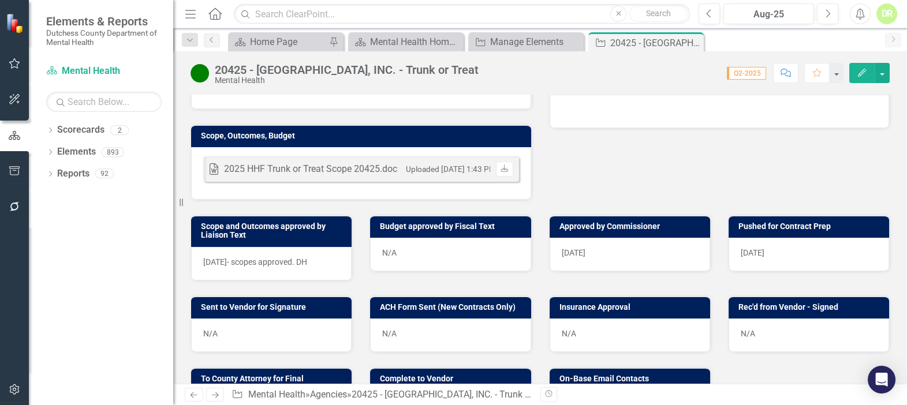
click at [398, 174] on div "Word 2025 HHF Trunk or Treat Scope 20425.doc Uploaded [DATE] 1:43 PM Download" at bounding box center [361, 173] width 340 height 53
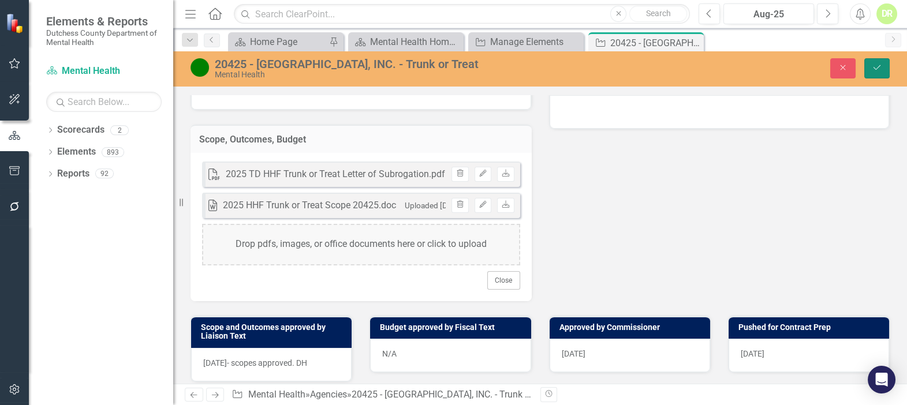
click at [872, 65] on icon "Save" at bounding box center [877, 68] width 10 height 8
